Goal: Check status: Check status

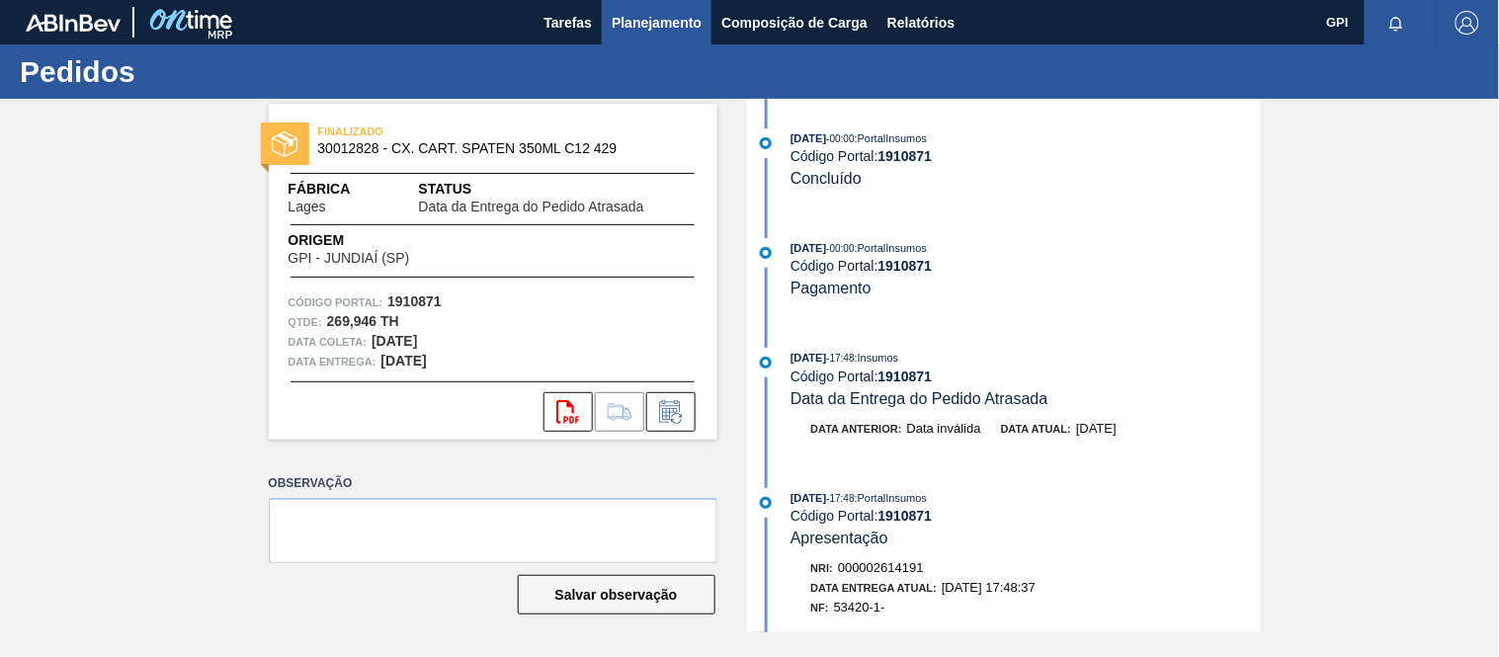
click at [642, 34] on span "Planejamento" at bounding box center [657, 23] width 90 height 24
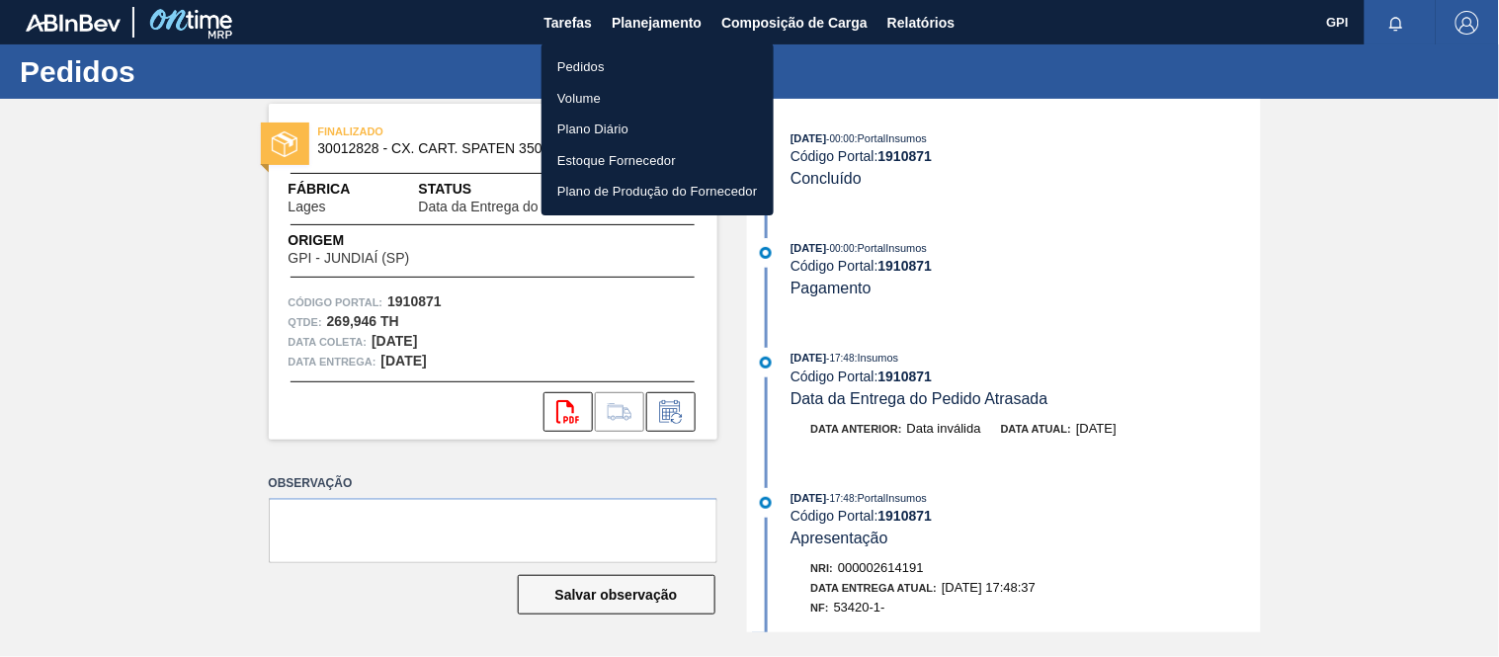
click at [590, 57] on li "Pedidos" at bounding box center [658, 67] width 232 height 32
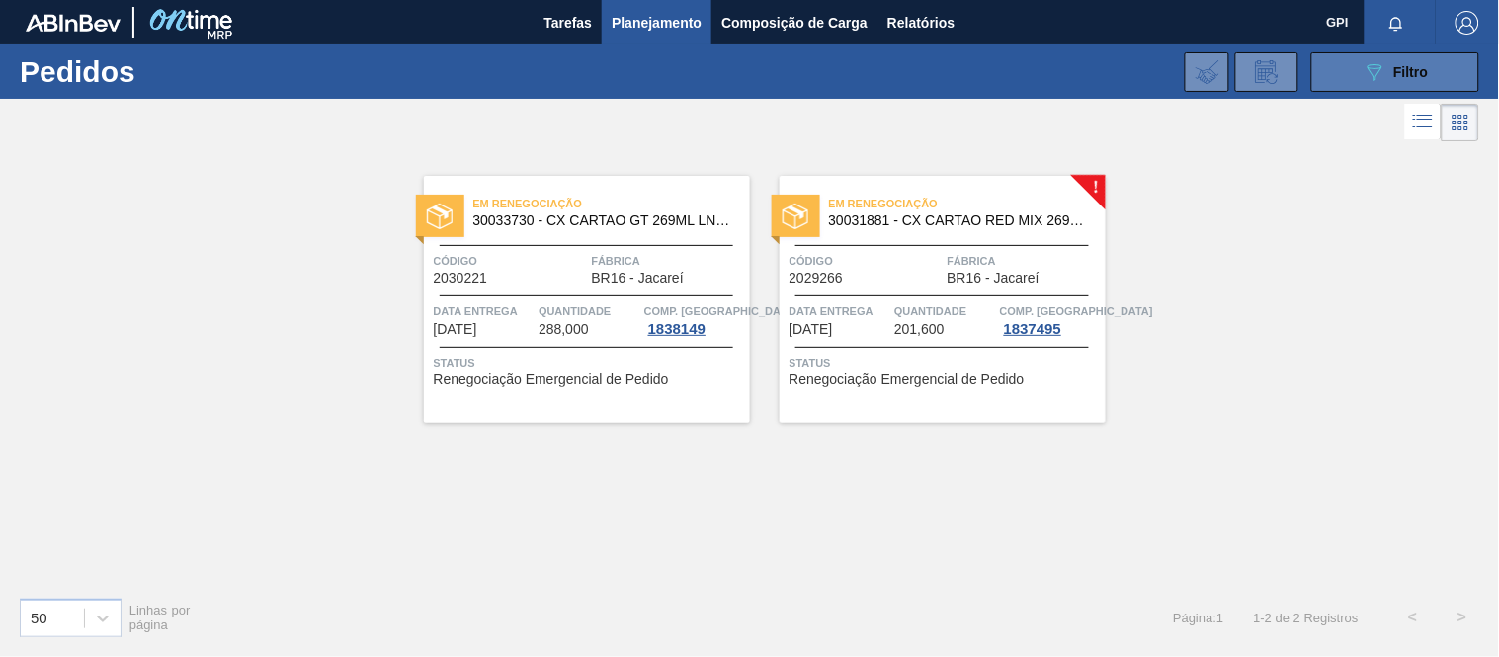
click at [1338, 61] on button "089F7B8B-B2A5-4AFE-B5C0-19BA573D28AC Filtro" at bounding box center [1395, 72] width 168 height 40
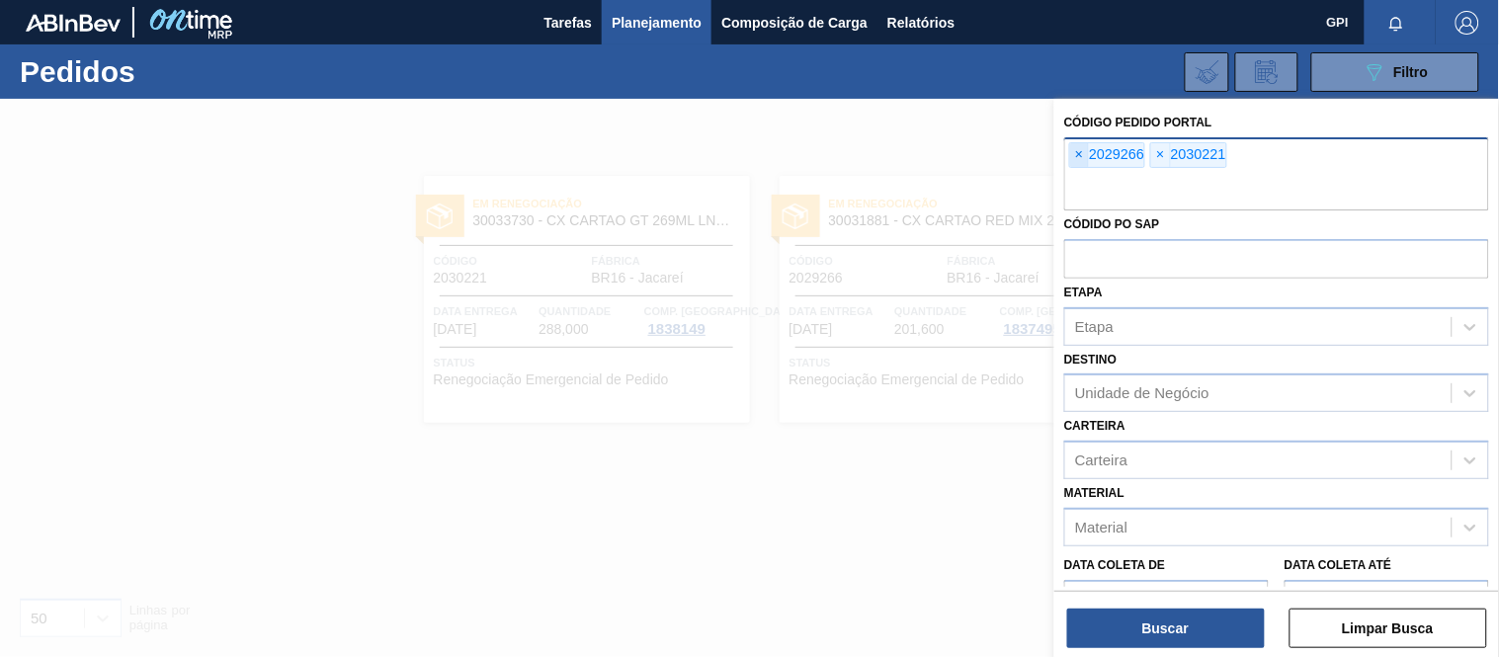
click at [1082, 162] on span "×" at bounding box center [1079, 155] width 19 height 24
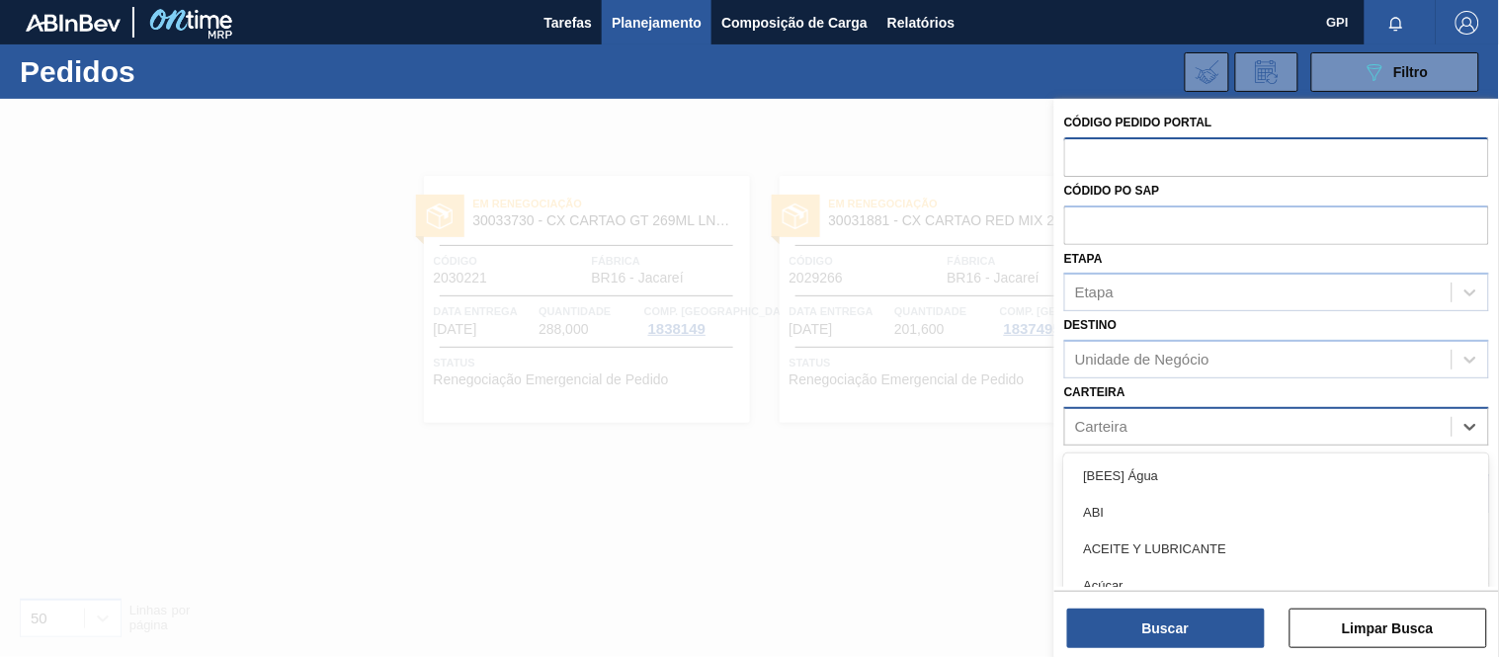
click at [1144, 422] on div "Carteira" at bounding box center [1258, 426] width 386 height 29
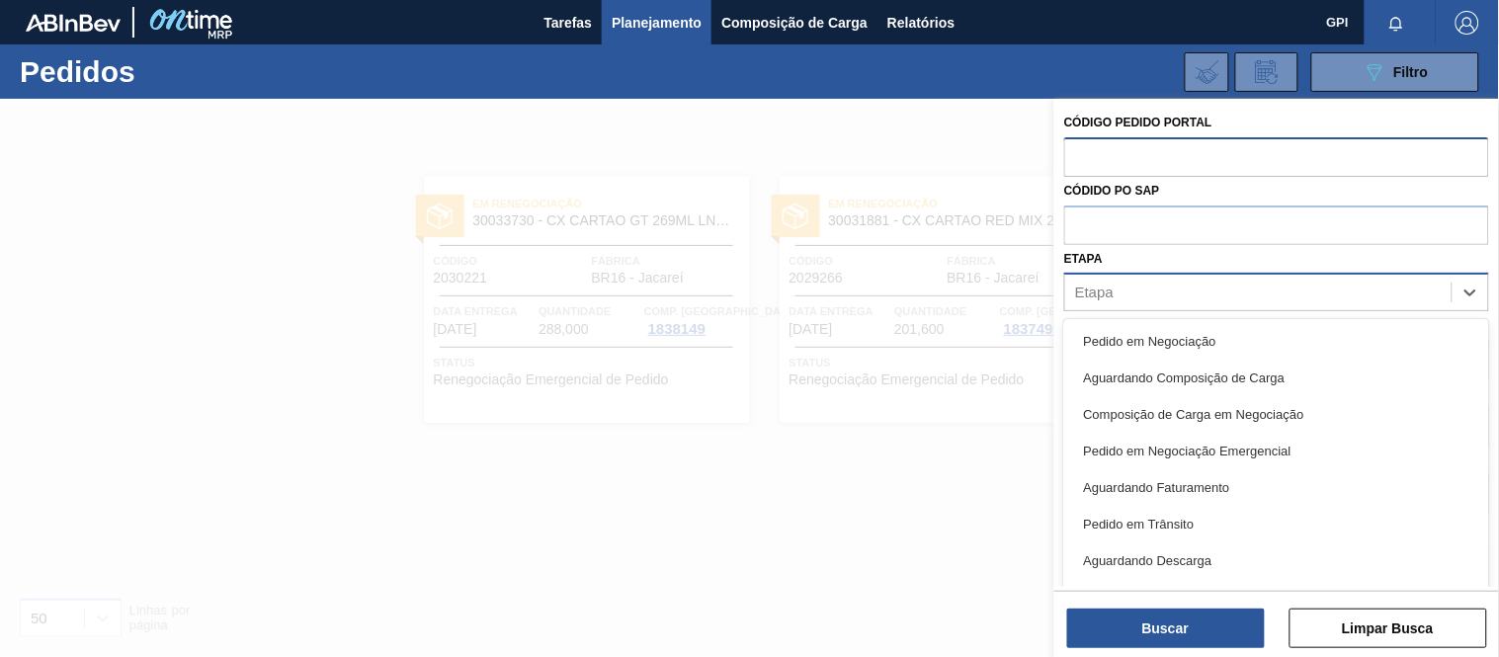
click at [1168, 284] on div "Etapa" at bounding box center [1258, 293] width 386 height 29
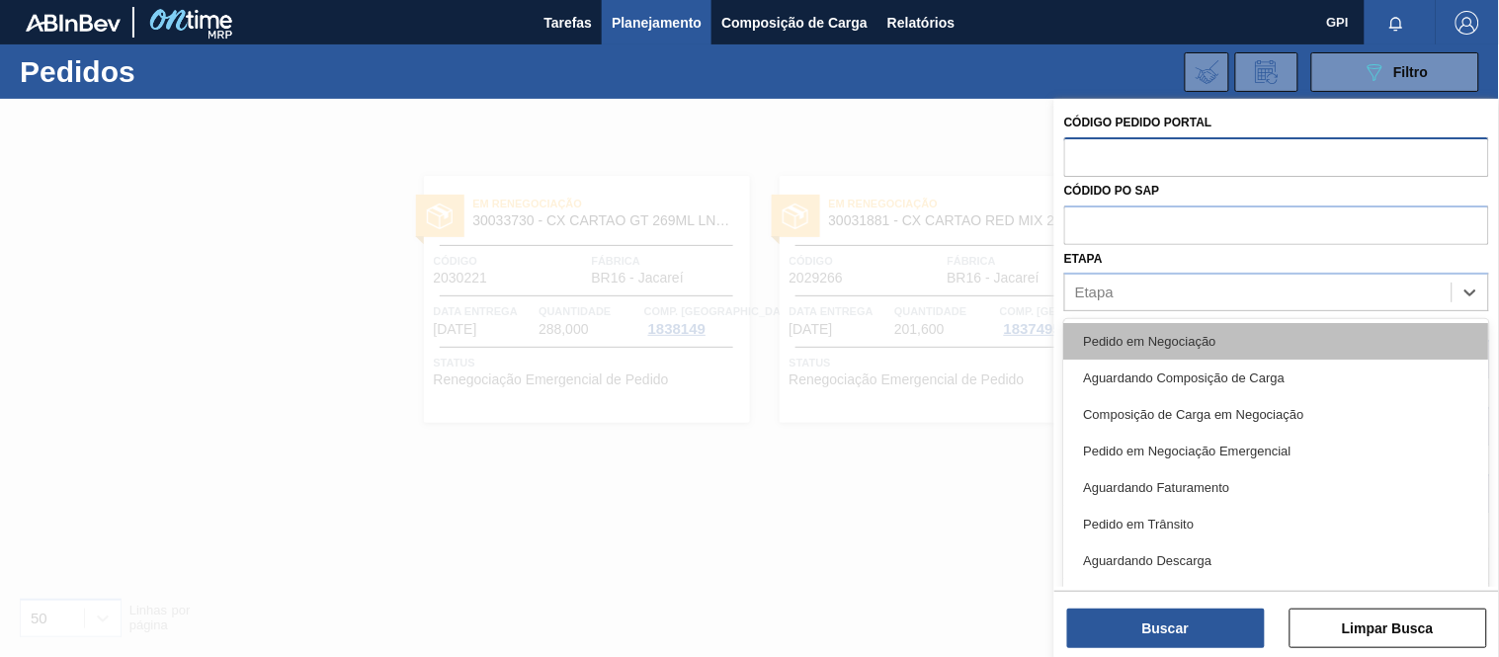
click at [1149, 349] on div "Pedido em Negociação" at bounding box center [1276, 341] width 425 height 37
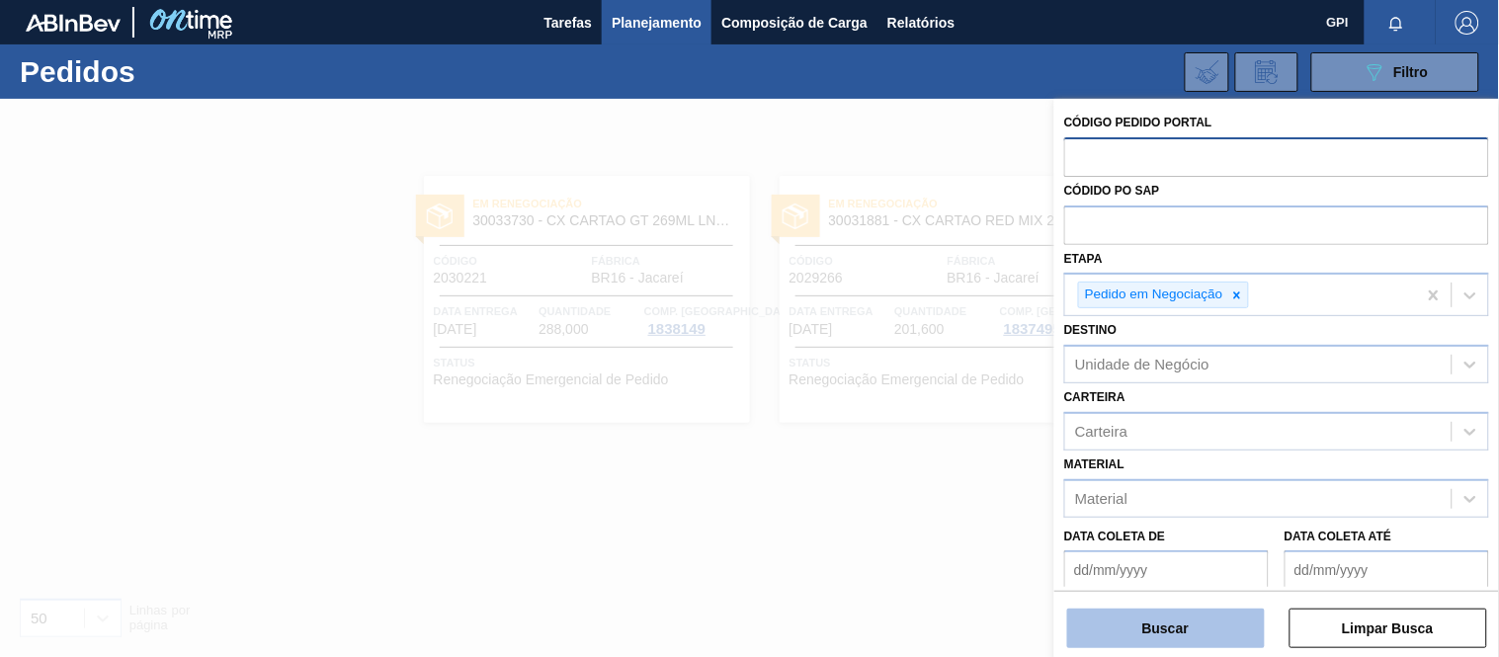
click at [1225, 618] on button "Buscar" at bounding box center [1166, 629] width 198 height 40
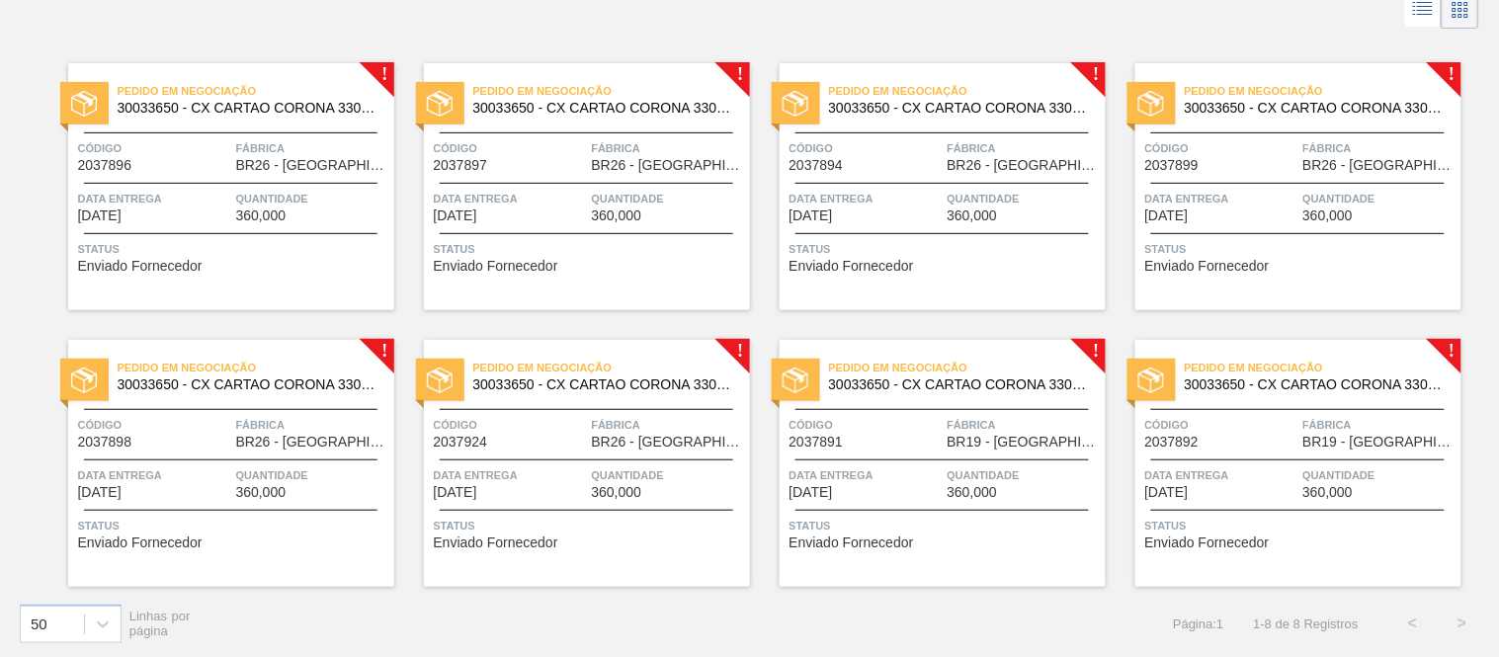
scroll to position [115, 0]
